Goal: Navigation & Orientation: Find specific page/section

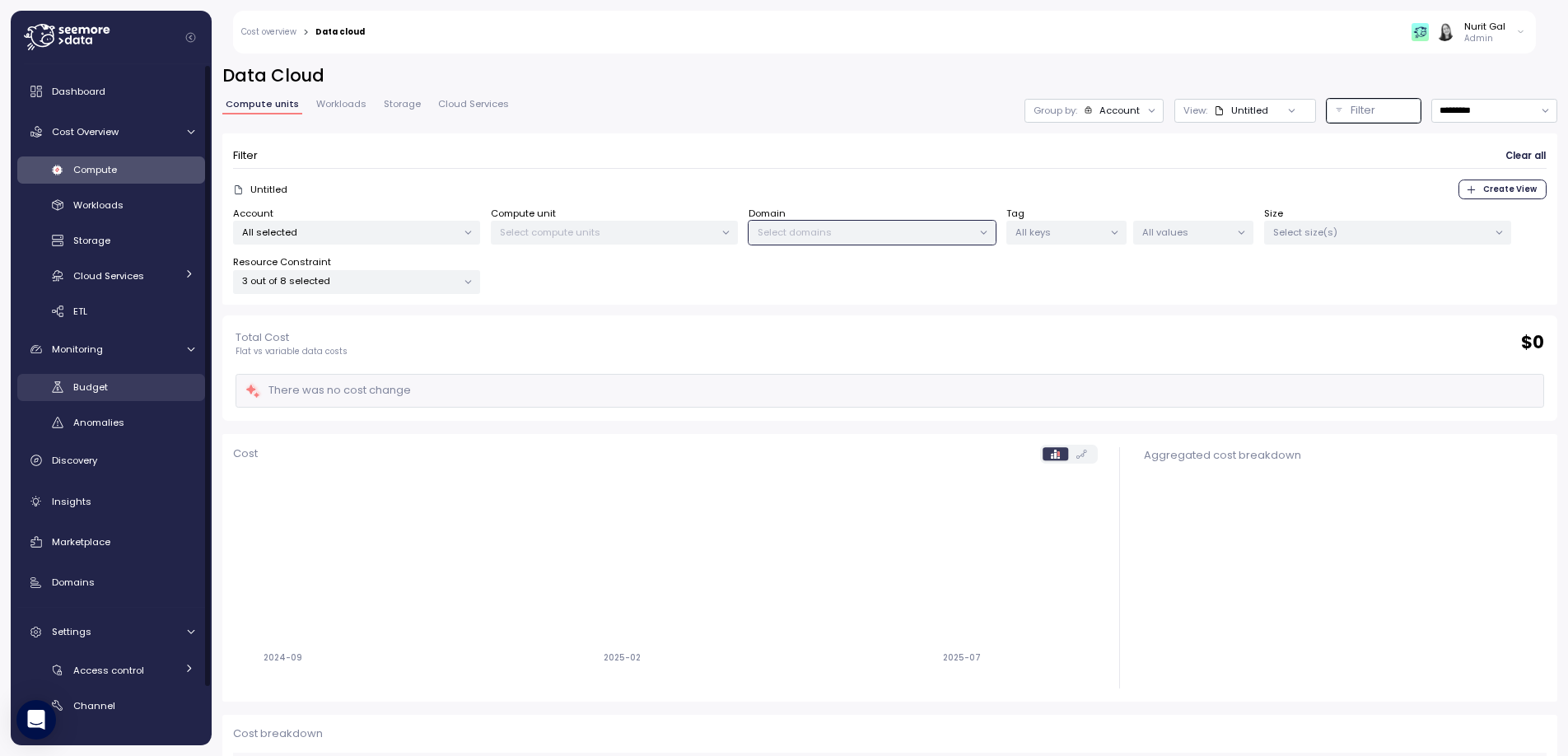
click at [115, 382] on div "Budget" at bounding box center [134, 387] width 121 height 17
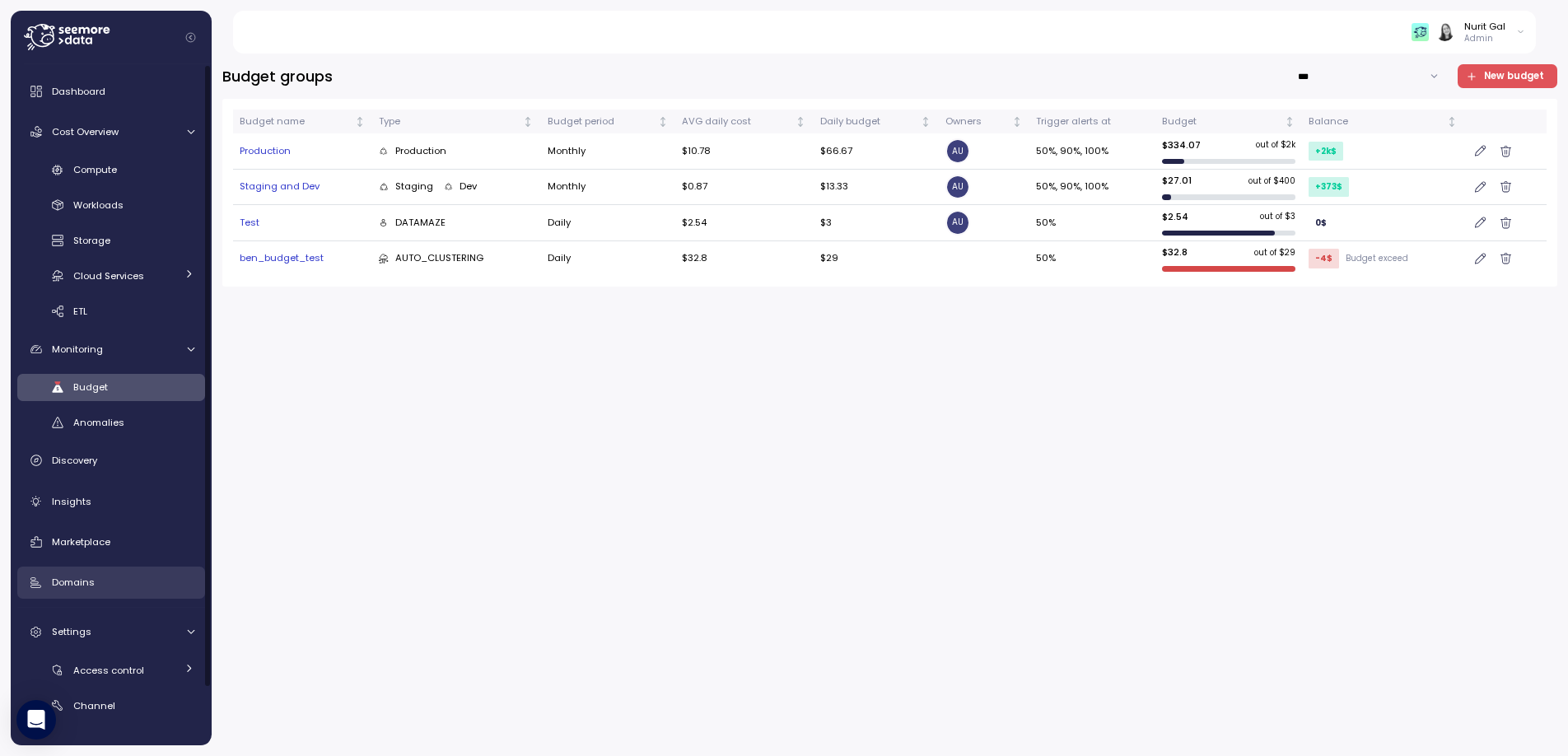
click at [111, 582] on div "Domains" at bounding box center [123, 582] width 143 height 17
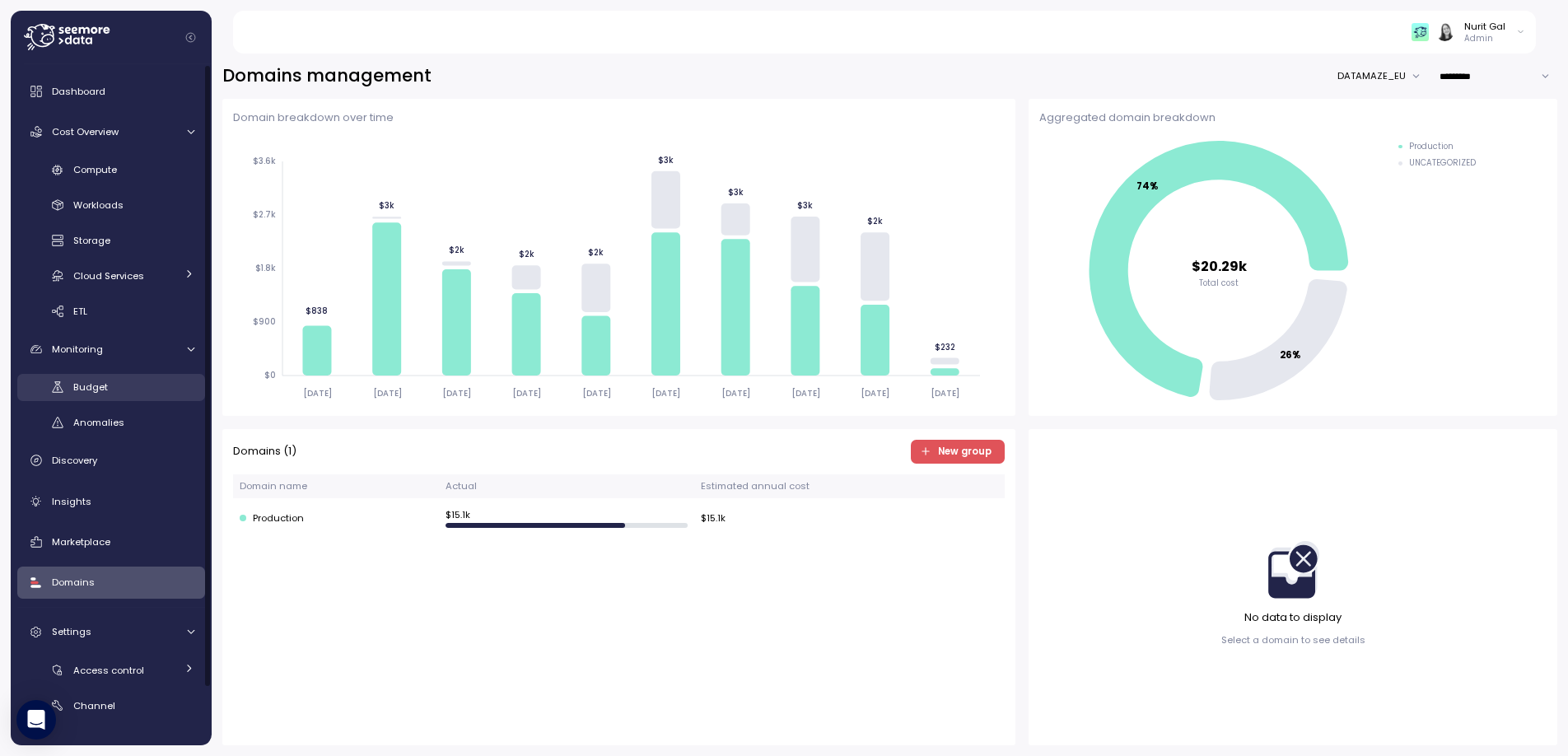
click at [140, 390] on div "Budget" at bounding box center [134, 387] width 121 height 17
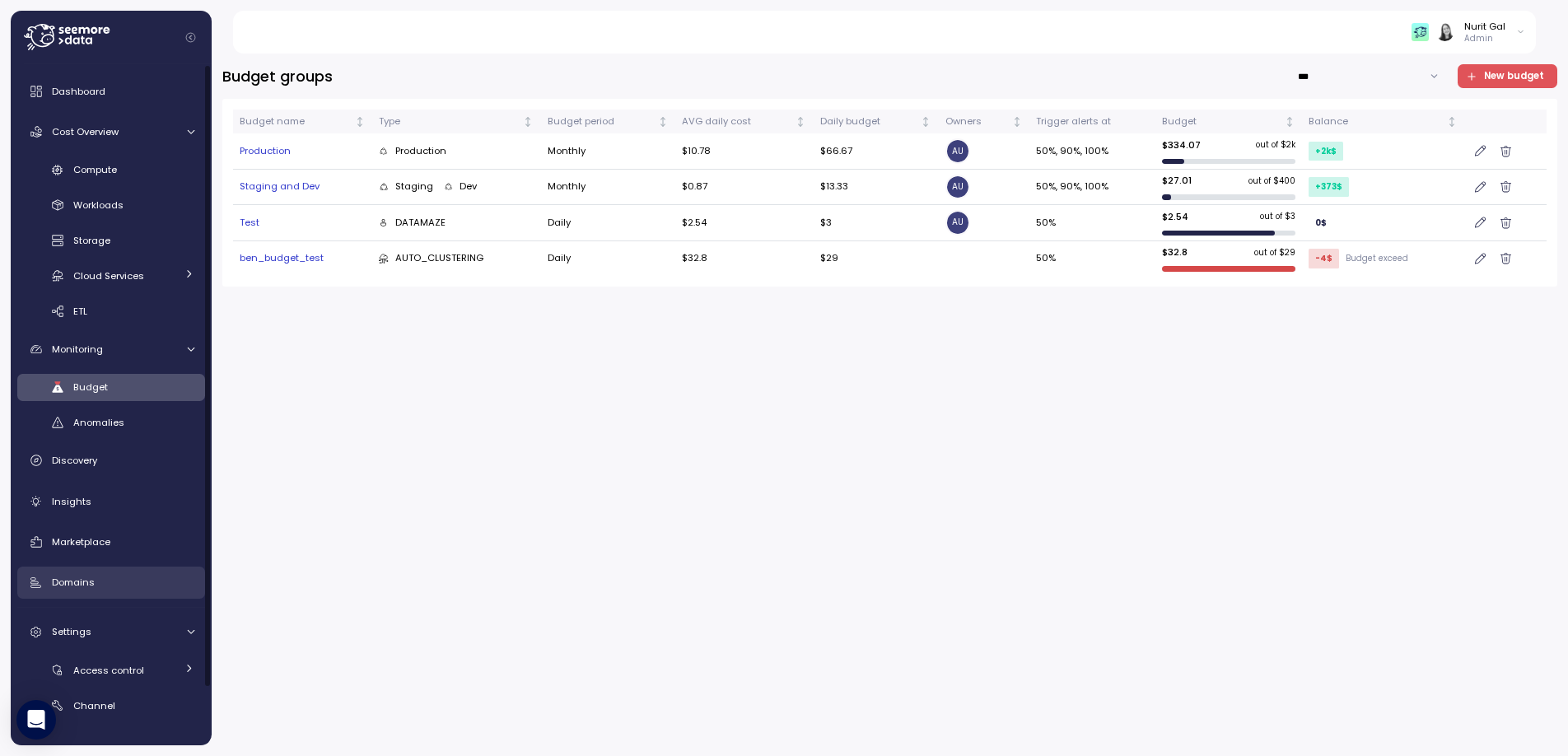
click at [75, 593] on link "Domains" at bounding box center [112, 584] width 188 height 33
